Goal: Information Seeking & Learning: Learn about a topic

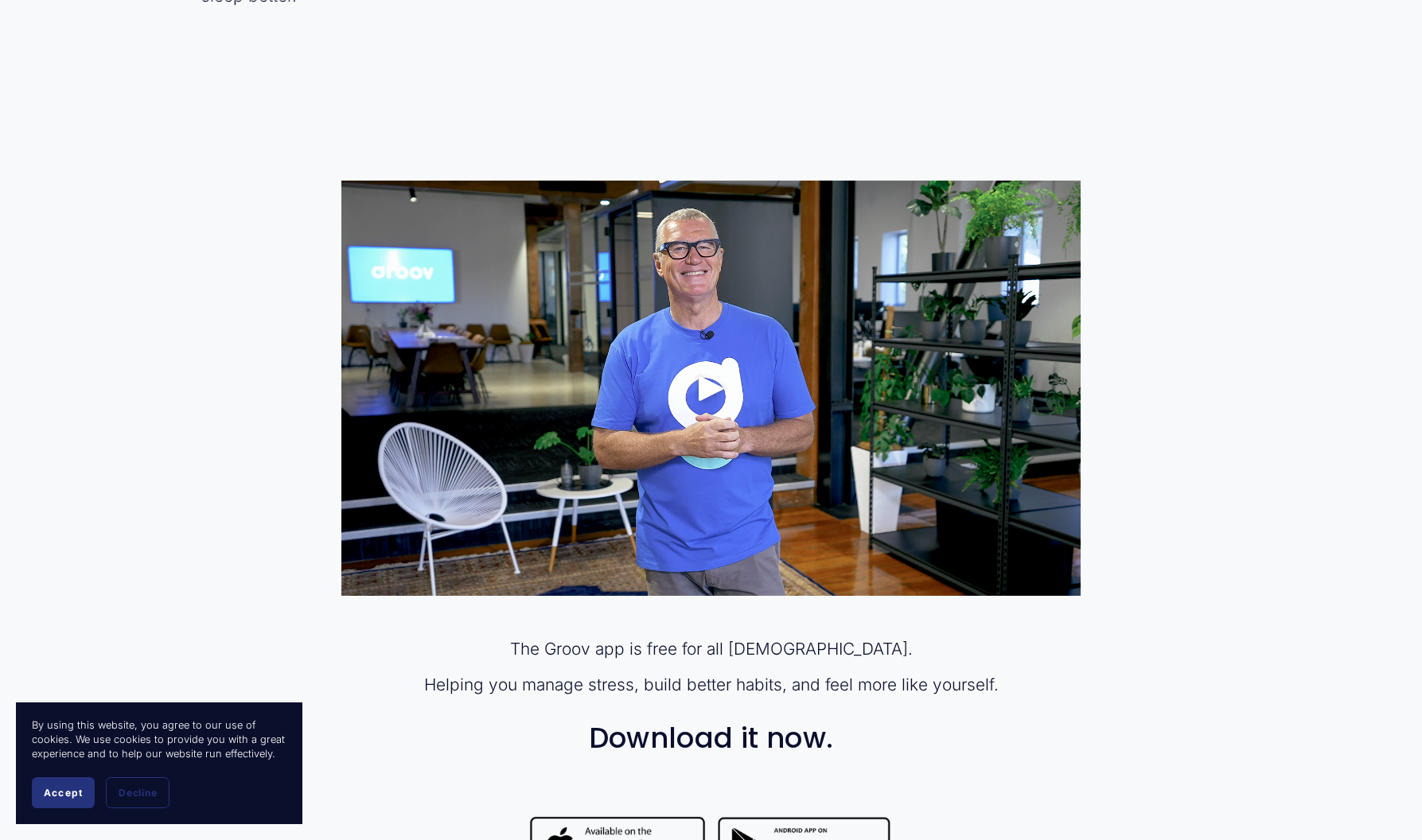
scroll to position [894, 0]
click at [709, 387] on div "Play" at bounding box center [711, 387] width 39 height 38
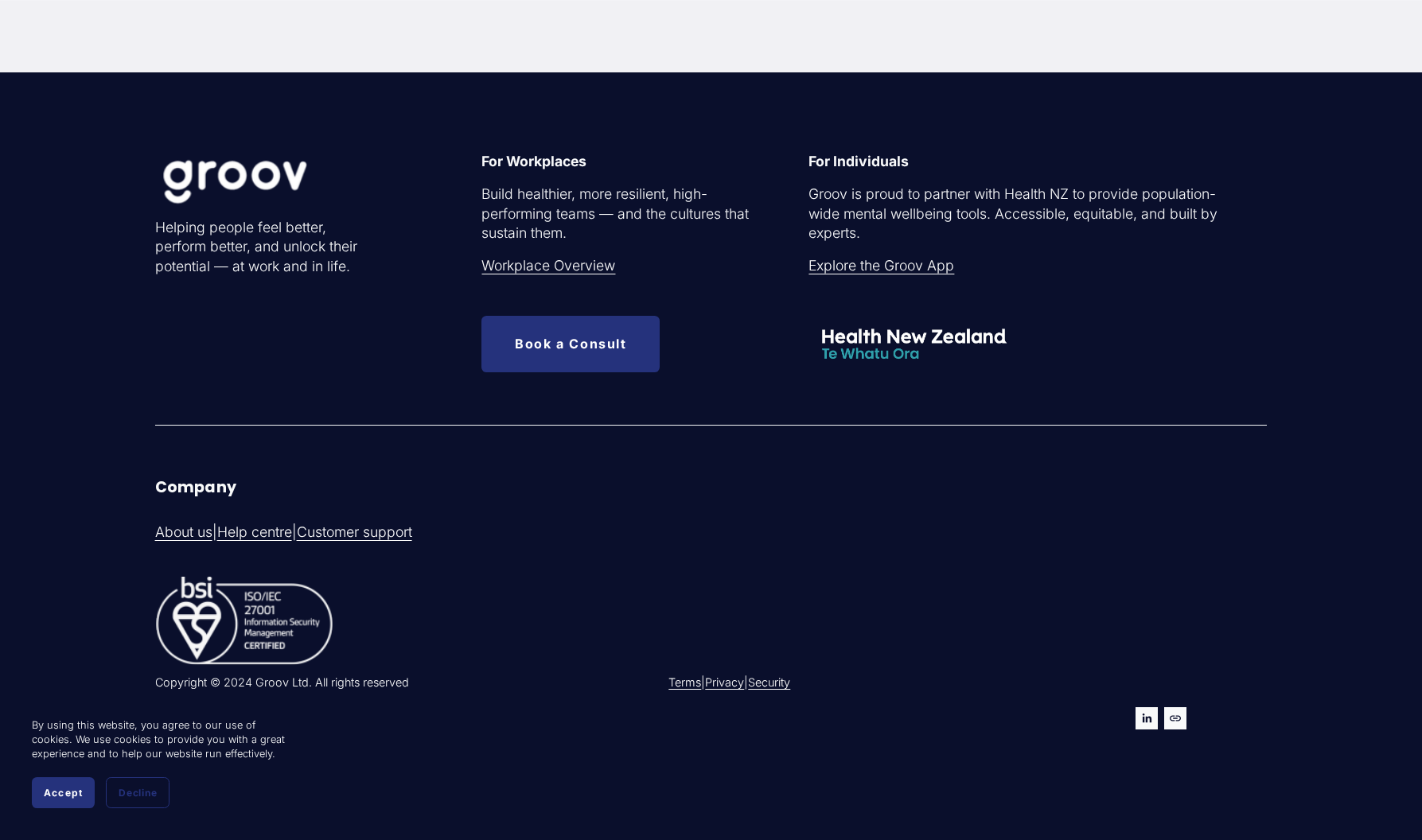
scroll to position [5237, 1]
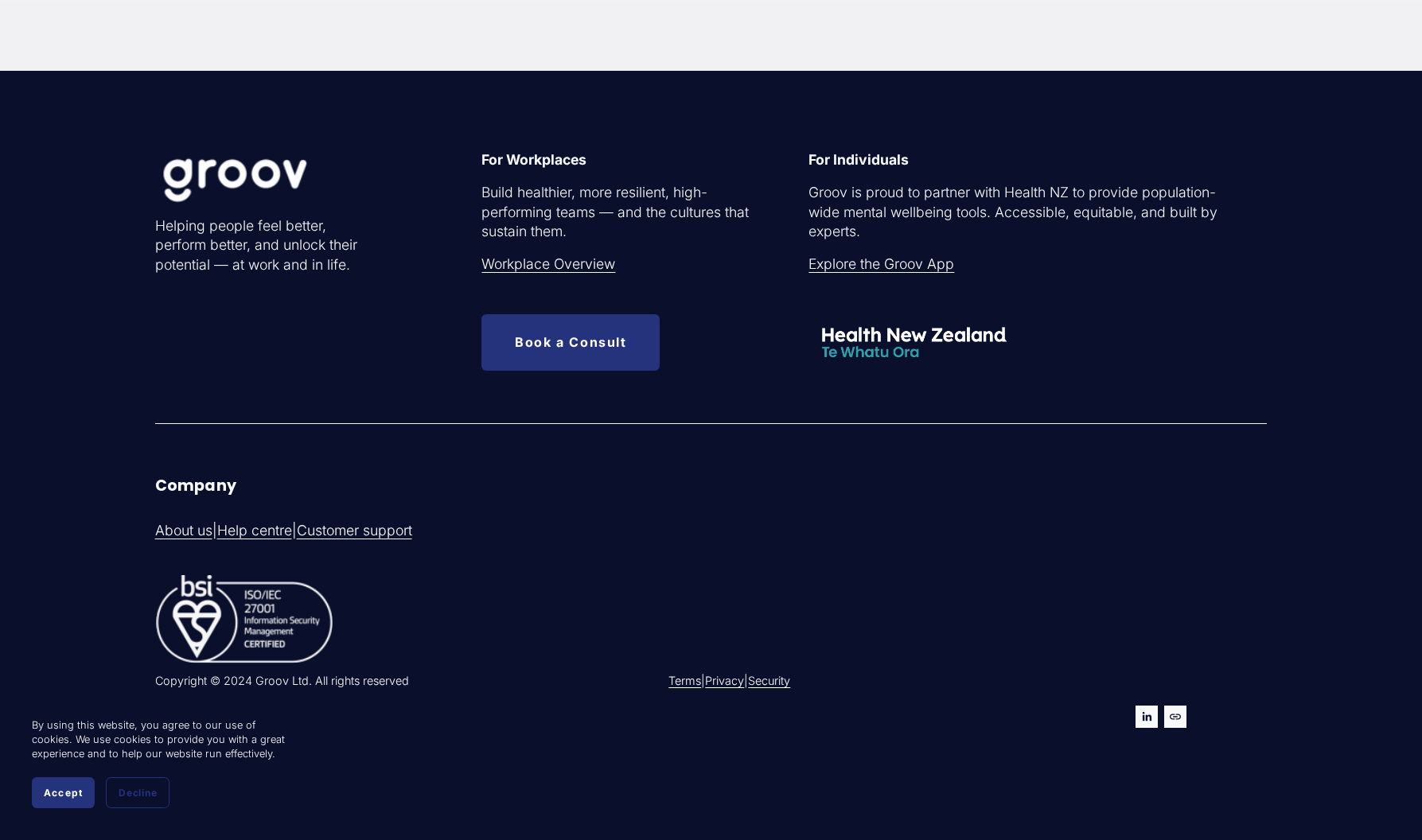
click at [187, 531] on link "About us" at bounding box center [183, 530] width 57 height 20
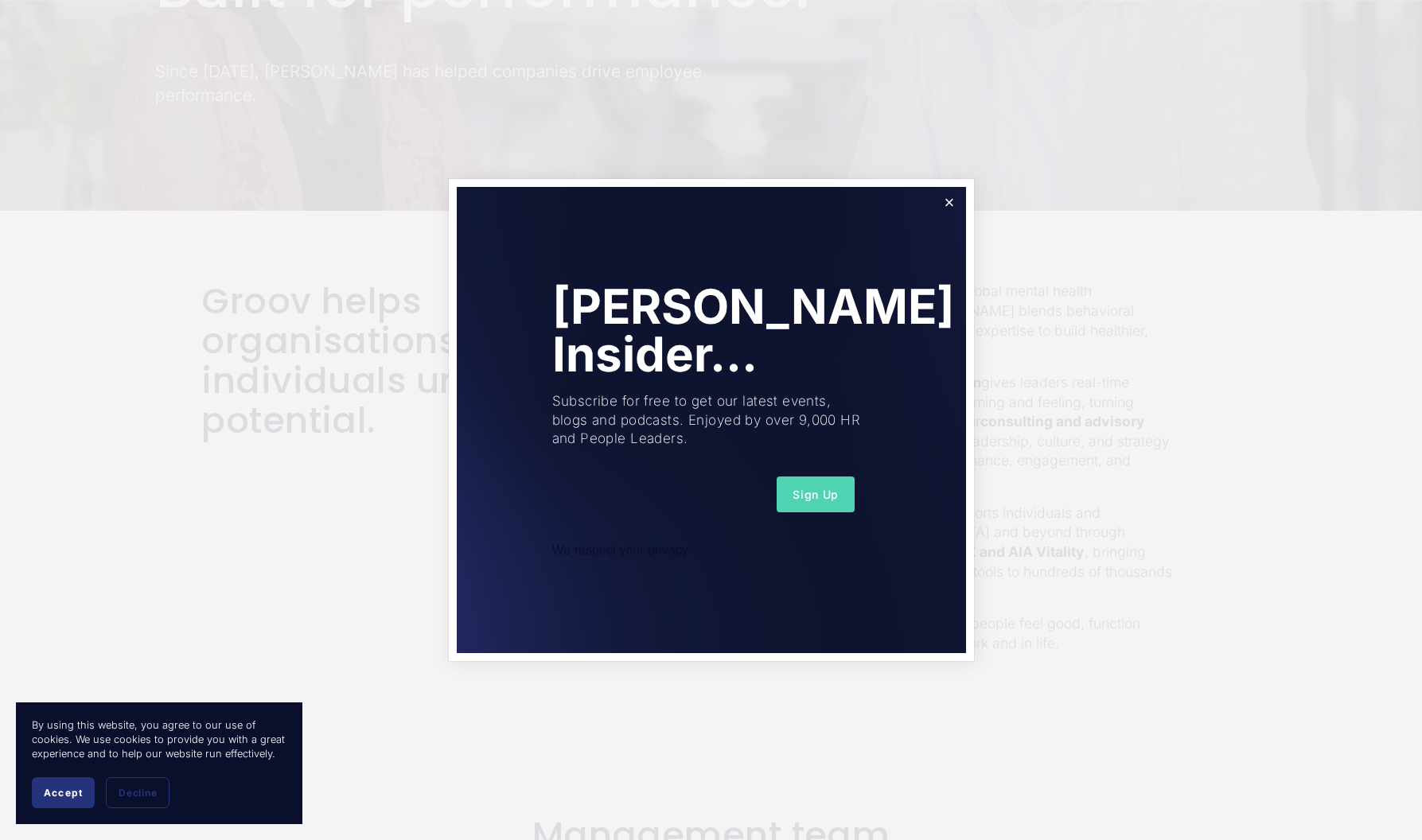
scroll to position [344, 0]
click at [811, 488] on span "Sign Up" at bounding box center [815, 494] width 46 height 14
click at [631, 564] on div "Please enter a valid email address." at bounding box center [712, 569] width 299 height 18
click at [621, 574] on div "Please enter a valid email address." at bounding box center [712, 569] width 299 height 18
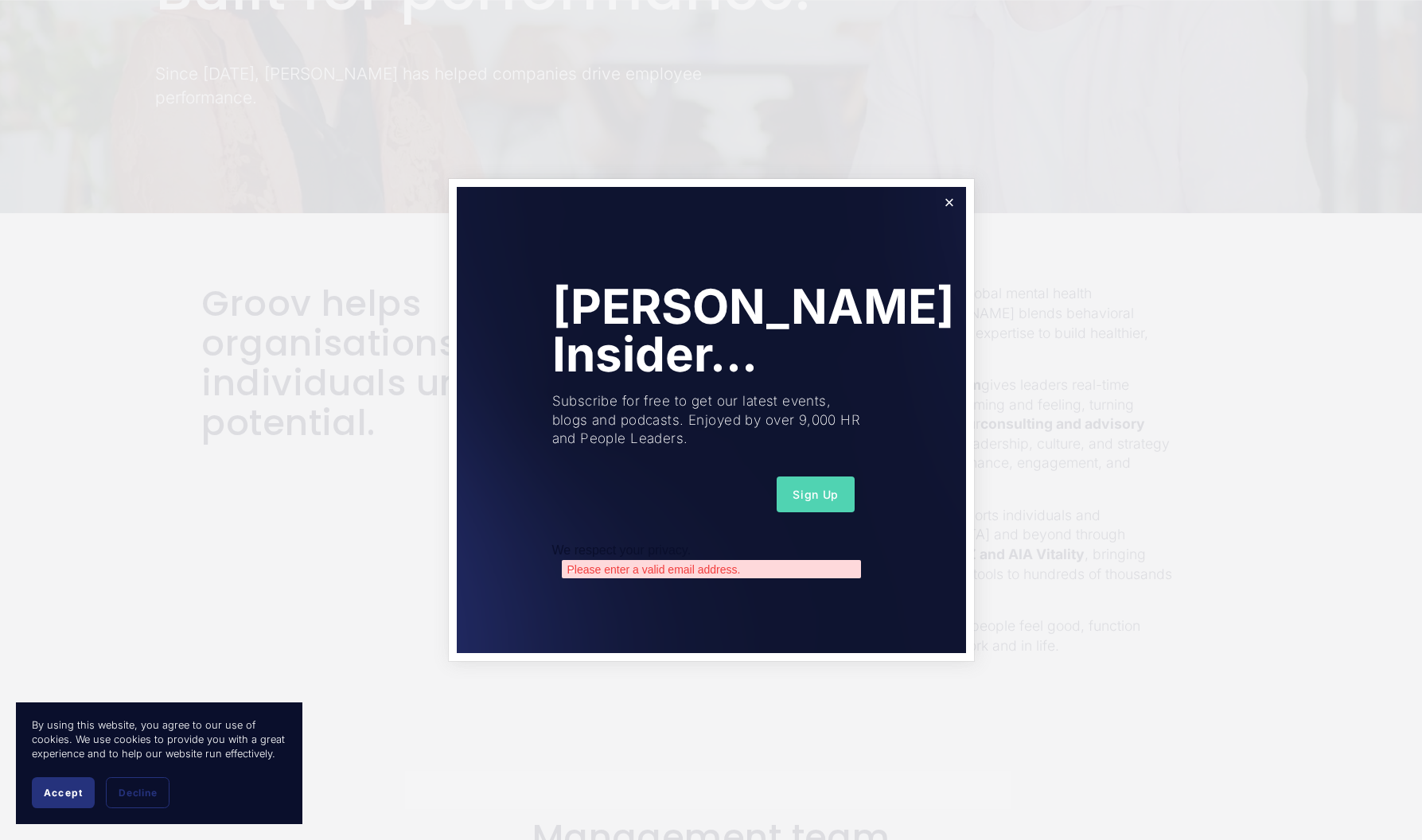
scroll to position [340, 0]
click at [750, 567] on div "Please enter a valid email address." at bounding box center [712, 569] width 299 height 18
drag, startPoint x: 749, startPoint y: 567, endPoint x: 569, endPoint y: 573, distance: 180.1
click at [569, 573] on div "Please enter a valid email address." at bounding box center [712, 569] width 299 height 18
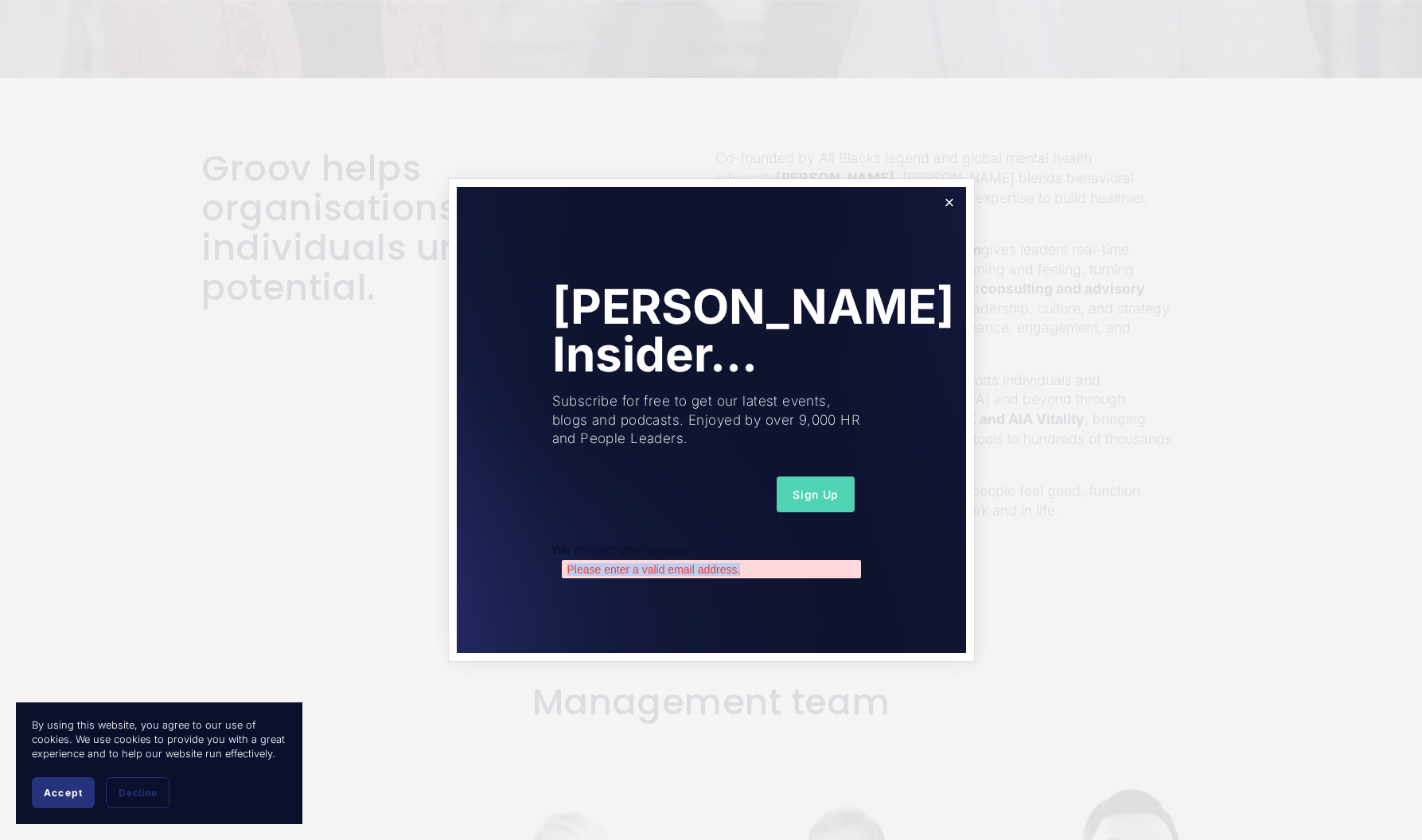
scroll to position [482, 0]
click at [815, 493] on span "Sign Up" at bounding box center [815, 494] width 46 height 14
click at [758, 572] on div "Please enter a valid email address." at bounding box center [712, 569] width 299 height 18
drag, startPoint x: 758, startPoint y: 566, endPoint x: 566, endPoint y: 575, distance: 192.2
click at [566, 575] on div "Please enter a valid email address." at bounding box center [712, 569] width 299 height 18
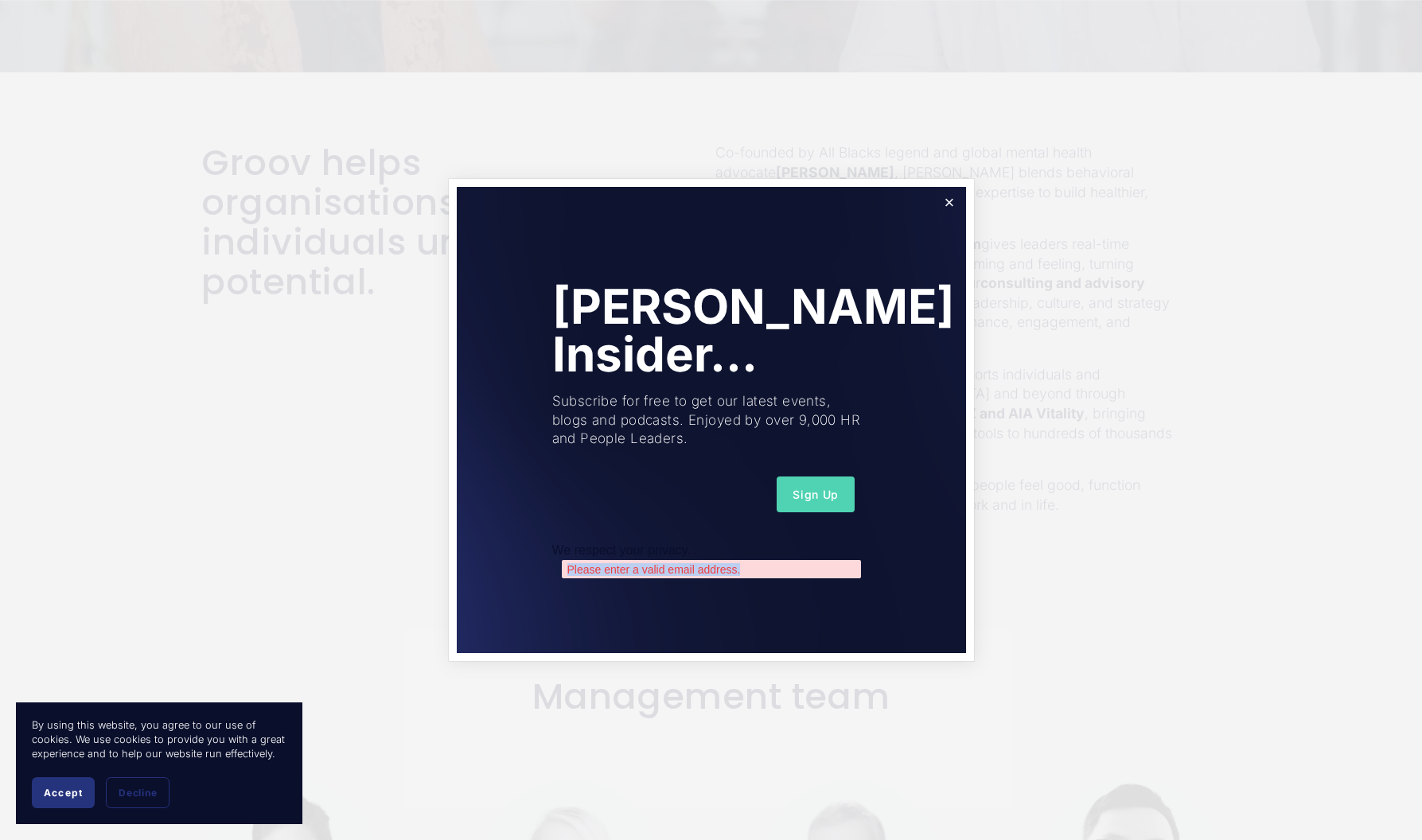
click at [72, 789] on span "Accept" at bounding box center [63, 793] width 39 height 12
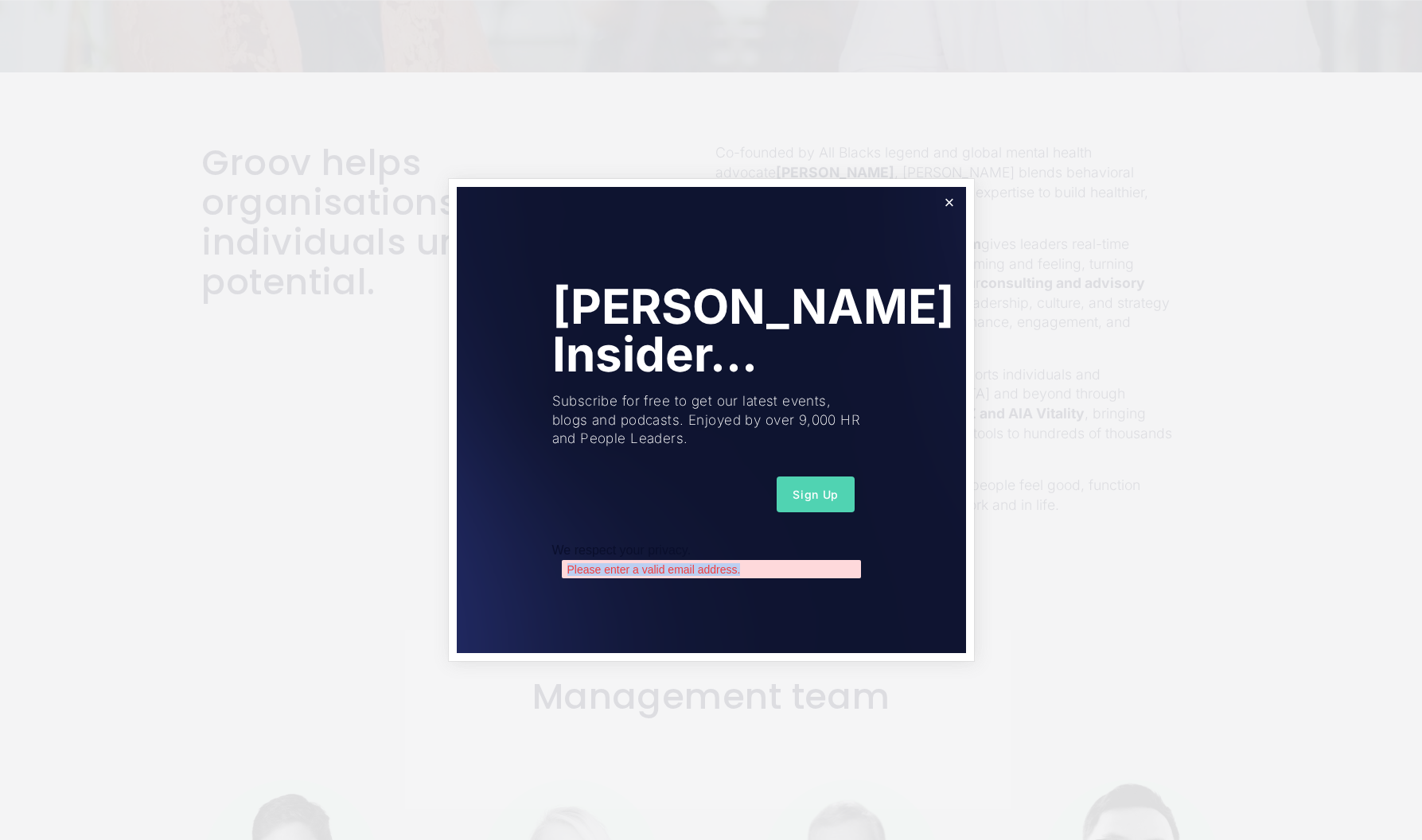
click at [586, 567] on div "Please enter a valid email address." at bounding box center [712, 569] width 299 height 18
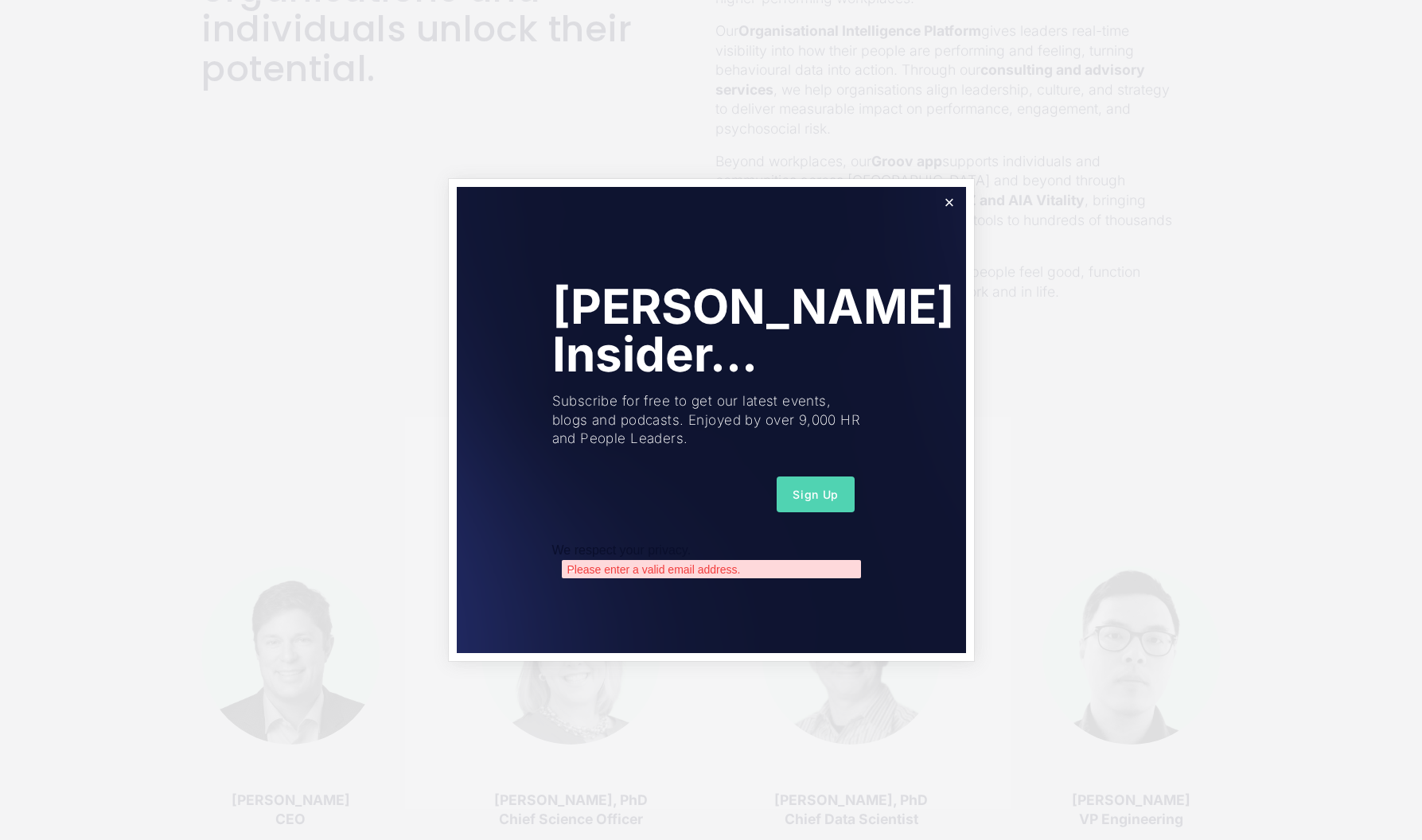
scroll to position [697, 0]
click at [948, 202] on link "Close" at bounding box center [949, 203] width 28 height 28
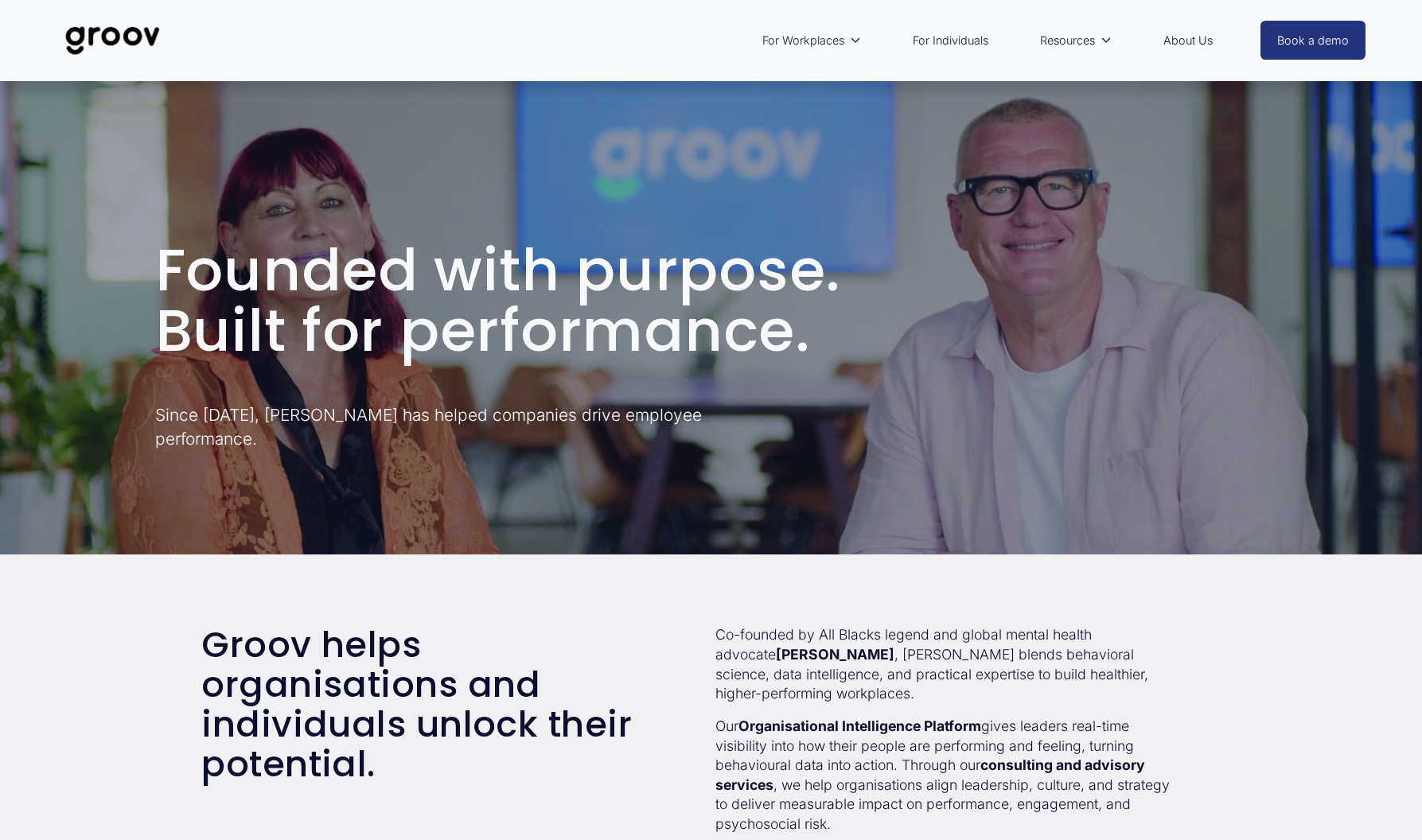
scroll to position [0, 0]
click at [959, 40] on link "For Individuals" at bounding box center [951, 40] width 92 height 37
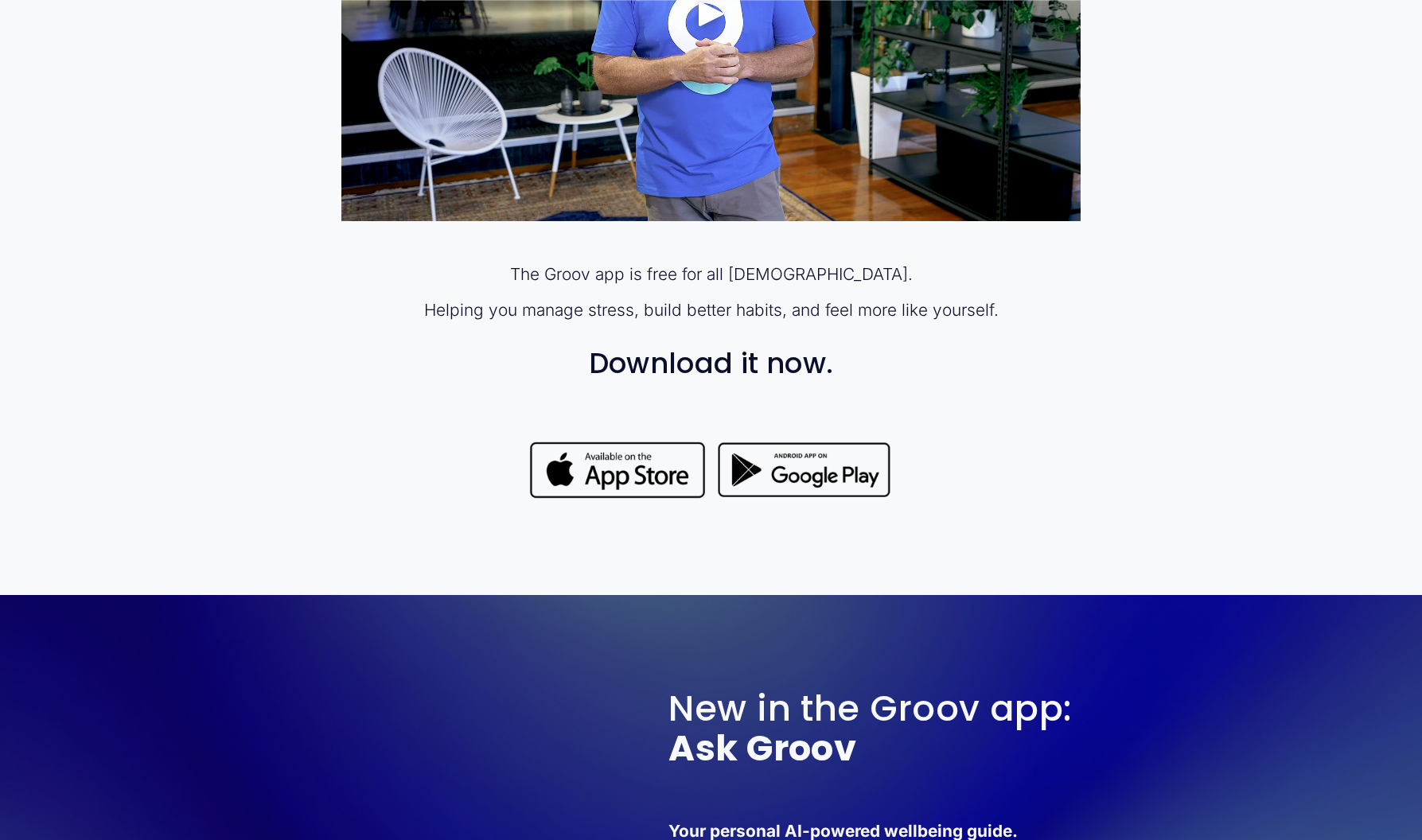
scroll to position [1275, 0]
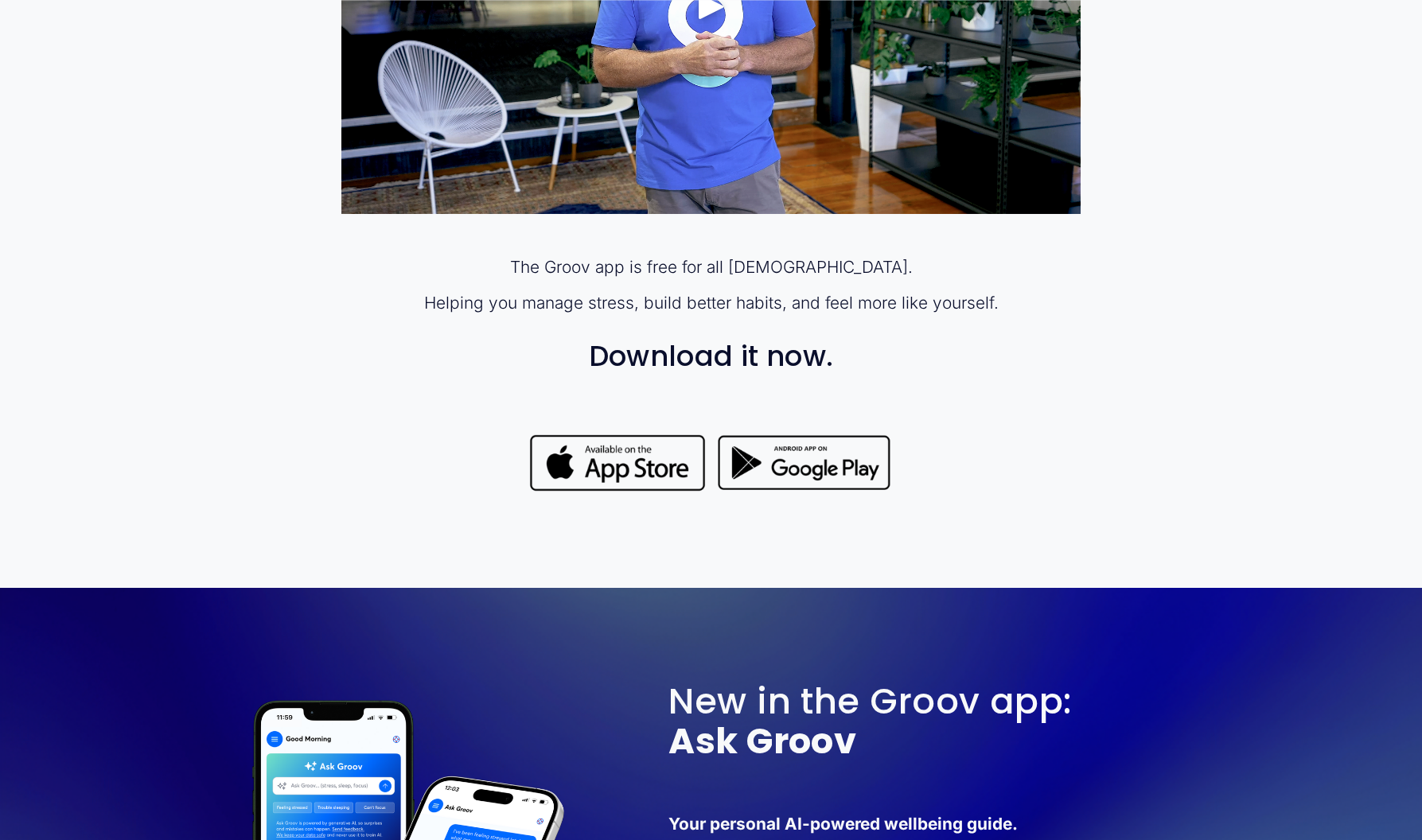
click at [648, 462] on div at bounding box center [618, 463] width 178 height 62
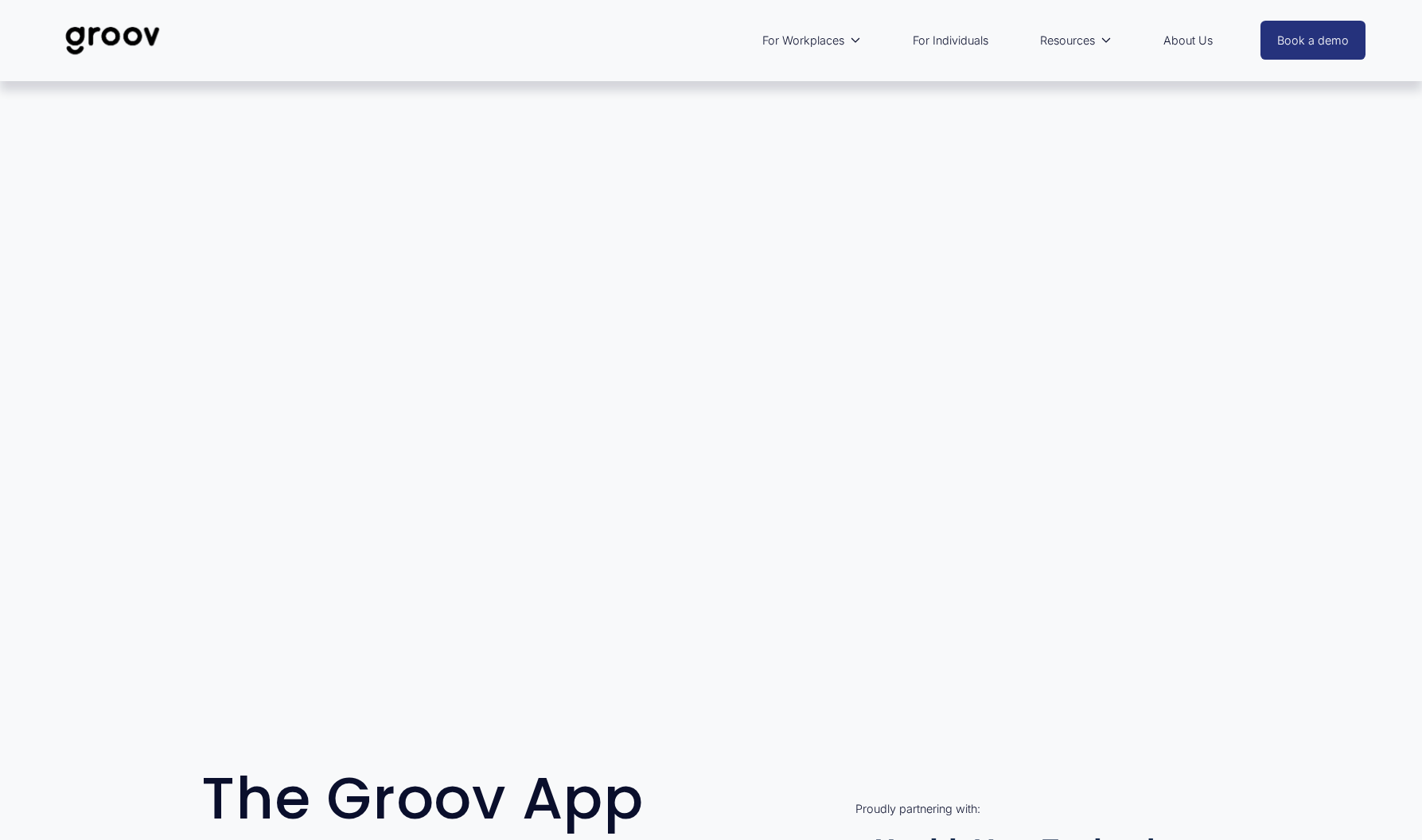
scroll to position [0, 0]
click at [260, 177] on div at bounding box center [711, 373] width 1422 height 584
click at [171, 32] on div "For Workplaces Workplace overview Customer Stories For Individuals Resources Bl…" at bounding box center [695, 40] width 1052 height 37
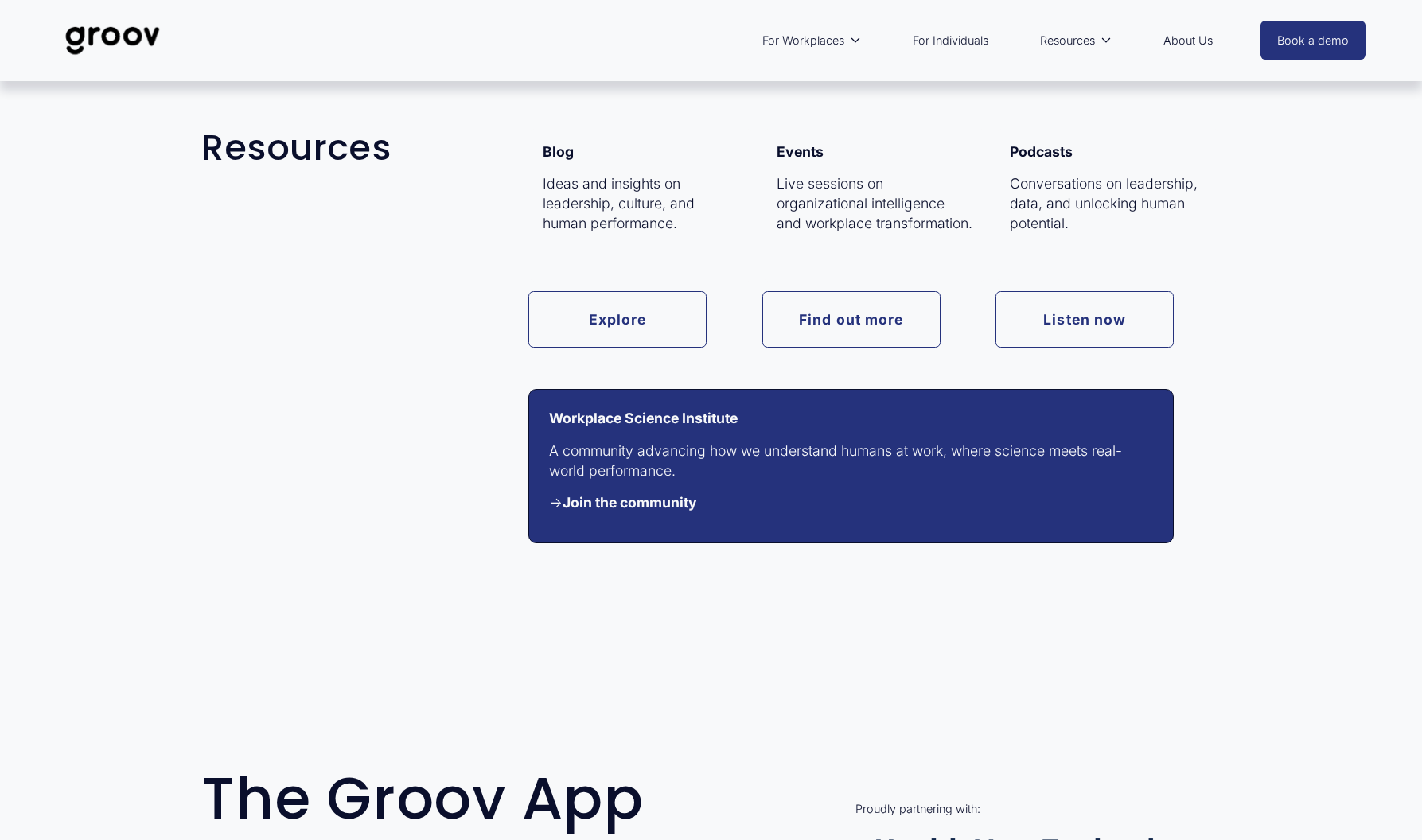
click at [630, 311] on link "Explore" at bounding box center [618, 319] width 178 height 56
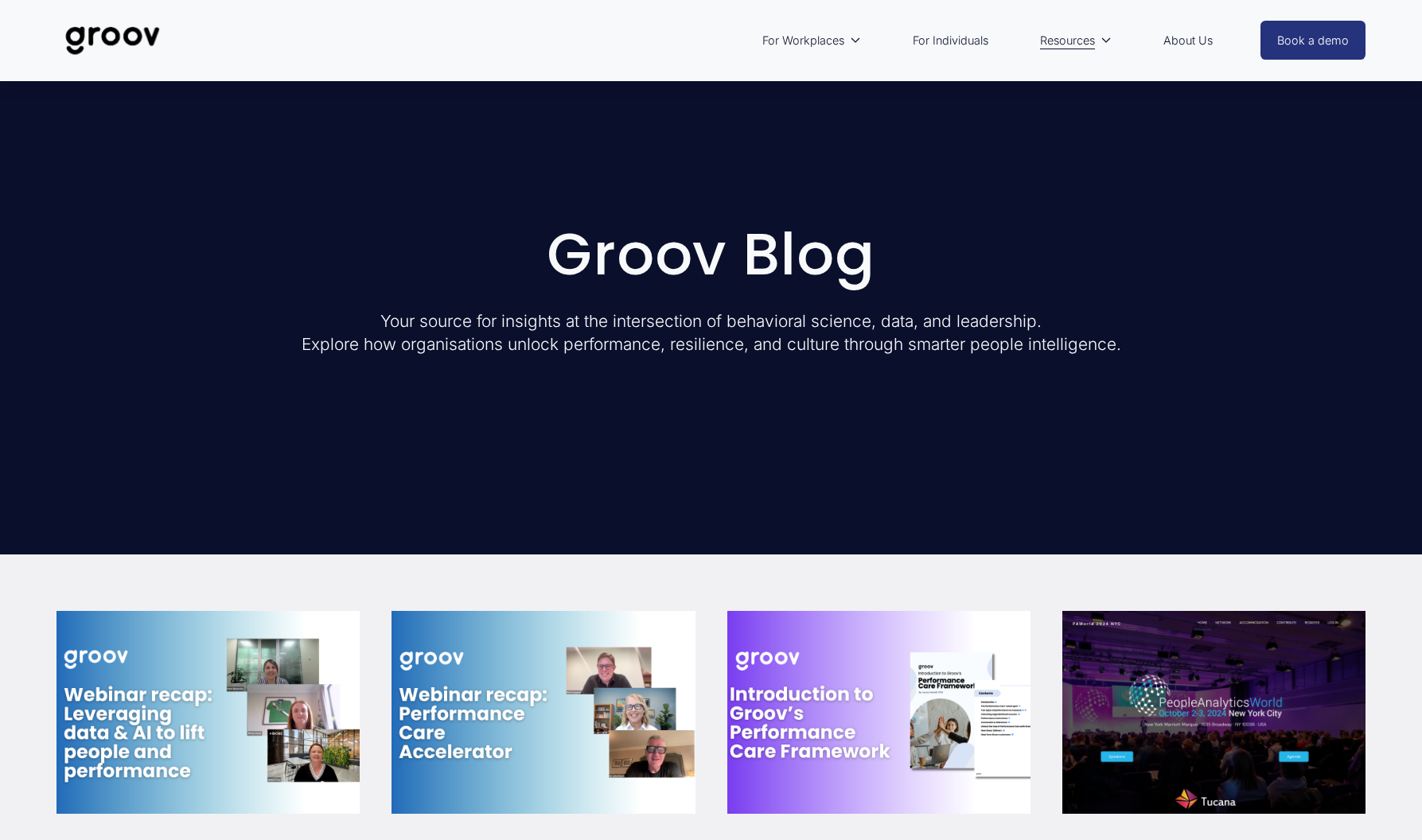
click at [947, 40] on link "For Individuals" at bounding box center [951, 40] width 92 height 37
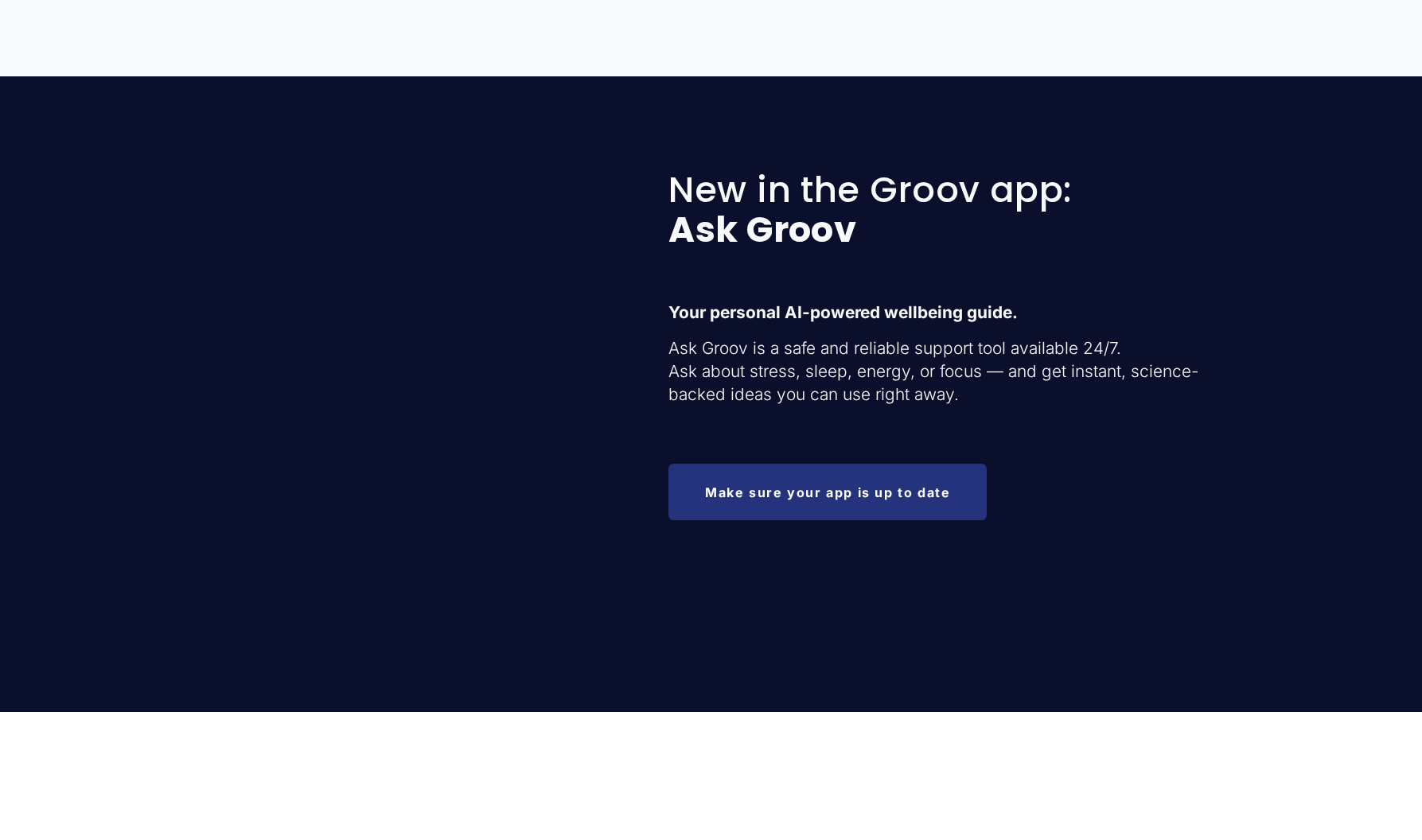
scroll to position [1787, 0]
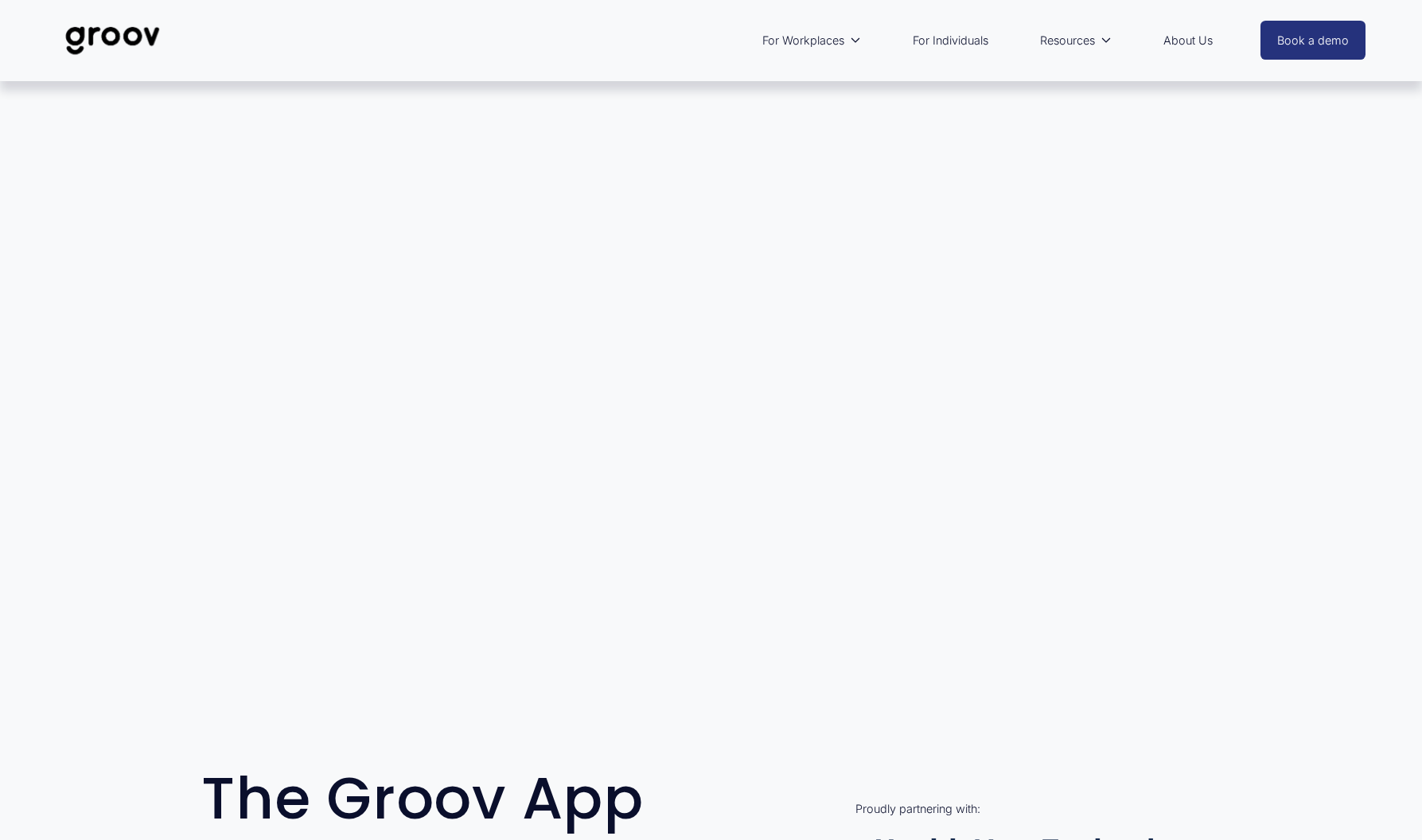
scroll to position [0, 0]
